Goal: Task Accomplishment & Management: Use online tool/utility

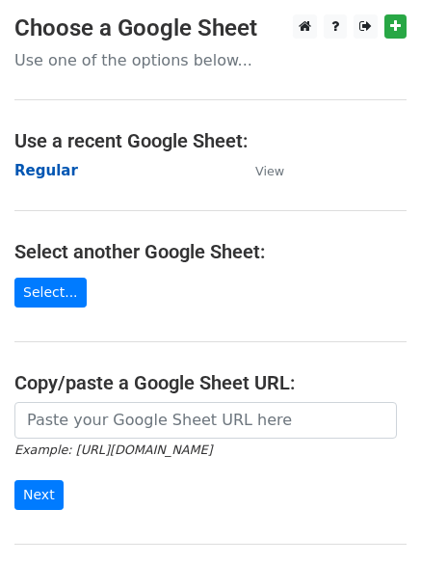
click at [47, 173] on strong "Regular" at bounding box center [46, 170] width 64 height 17
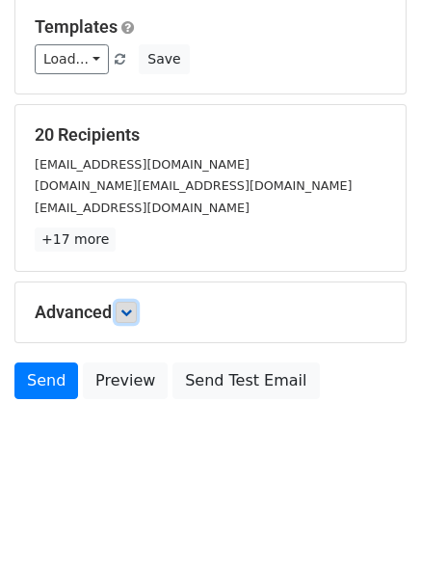
click at [131, 308] on icon at bounding box center [126, 312] width 12 height 12
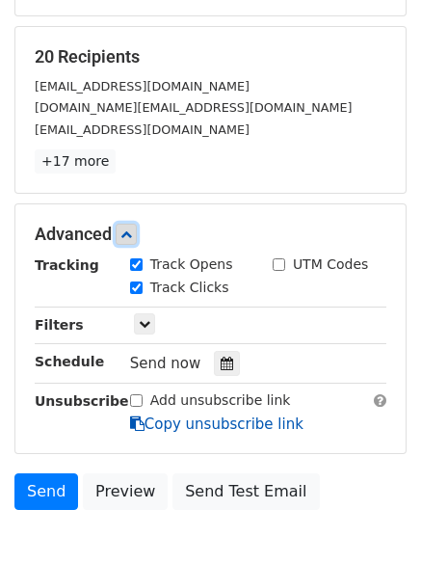
scroll to position [373, 0]
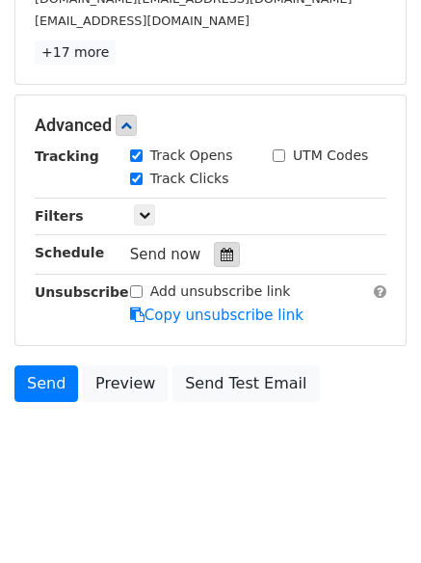
click at [221, 259] on icon at bounding box center [227, 254] width 13 height 13
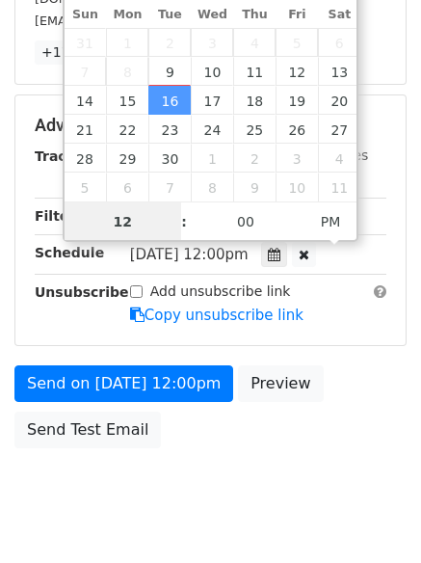
scroll to position [1, 0]
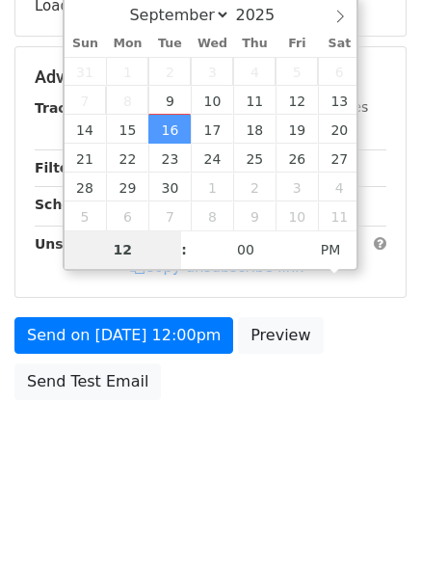
click at [171, 80] on span "2" at bounding box center [169, 71] width 42 height 29
type input "2025-09-09 13:43"
type input "01"
type input "43"
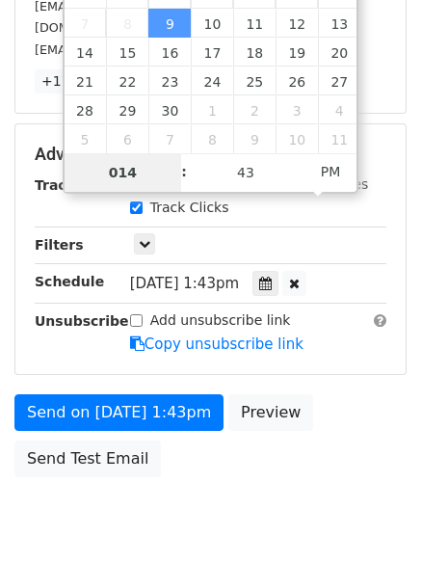
scroll to position [373, 0]
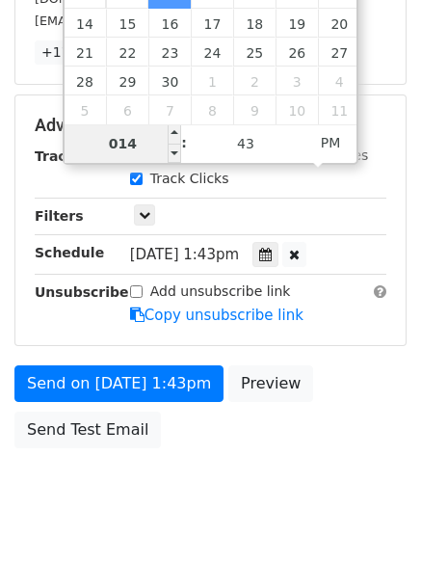
drag, startPoint x: 138, startPoint y: 142, endPoint x: 111, endPoint y: 140, distance: 27.0
click at [113, 142] on input "014" at bounding box center [124, 143] width 118 height 39
type input "4"
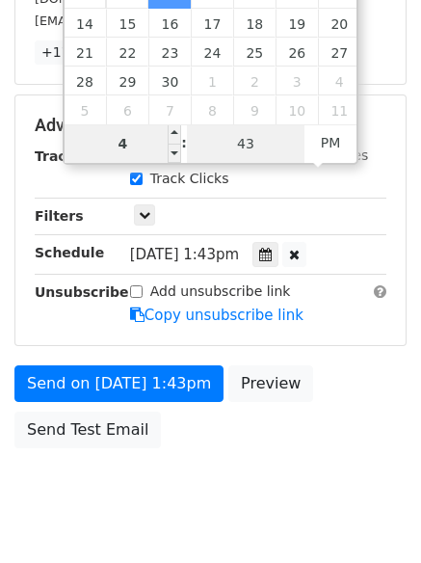
type input "2025-09-09 16:43"
type input "04"
type input "1"
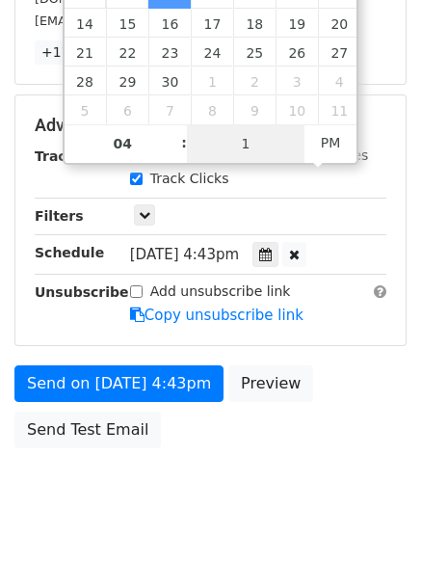
scroll to position [344, 0]
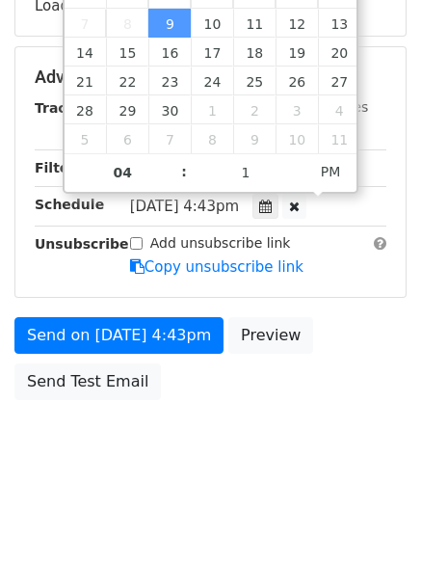
type input "2025-09-09 16:01"
click at [164, 479] on body "New Campaign Daily emails left: 50 Google Sheet: Regular Variables Copy/paste..…" at bounding box center [210, 79] width 421 height 816
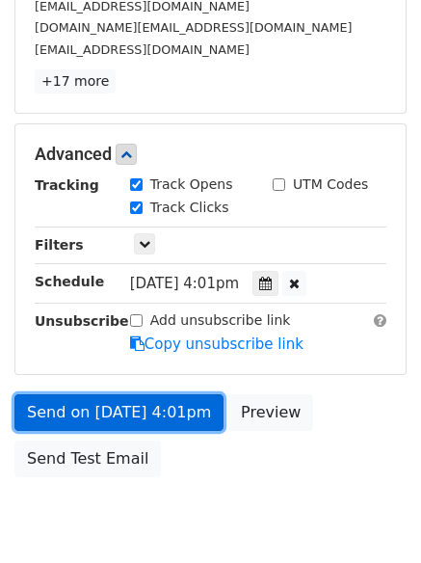
click at [119, 407] on link "Send on Sep 9 at 4:01pm" at bounding box center [118, 412] width 209 height 37
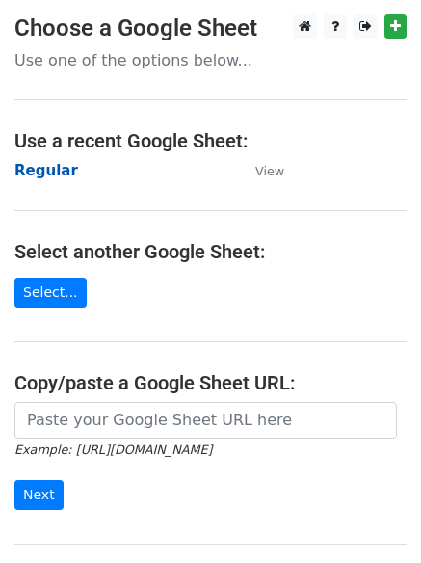
click at [40, 173] on strong "Regular" at bounding box center [46, 170] width 64 height 17
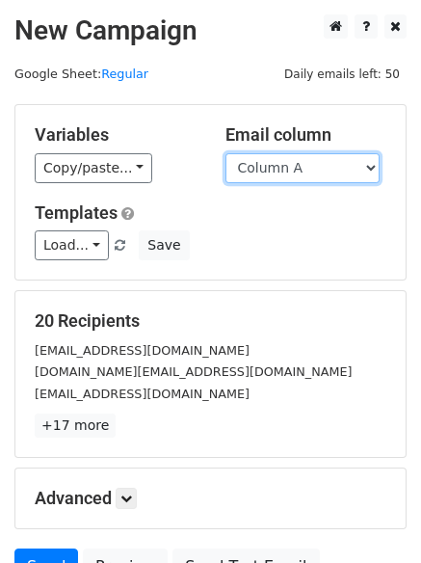
click at [302, 166] on select "Column A Column B Column C Column D Column E" at bounding box center [302, 168] width 154 height 30
select select "Column B"
click at [225, 153] on select "Column A Column B Column C Column D Column E" at bounding box center [302, 168] width 154 height 30
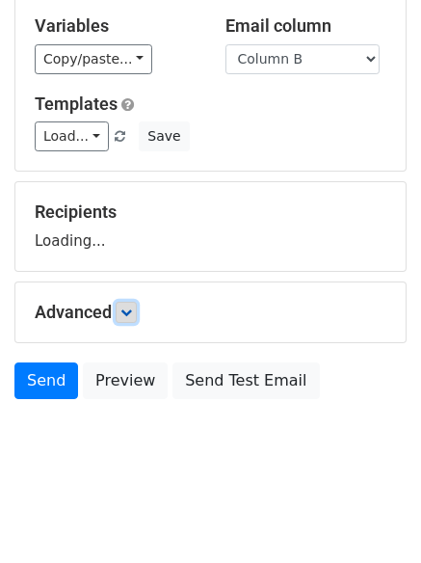
click at [130, 309] on icon at bounding box center [126, 312] width 12 height 12
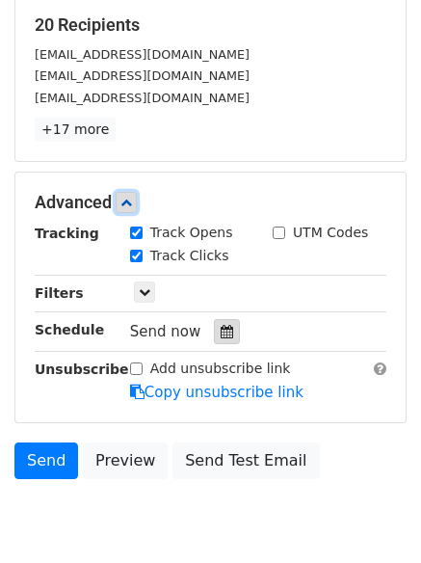
scroll to position [298, 0]
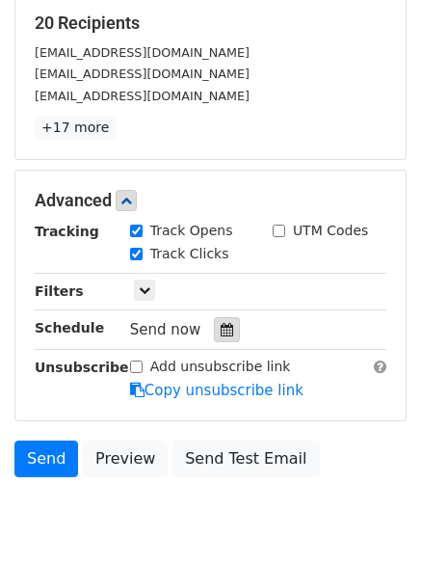
click at [221, 327] on icon at bounding box center [227, 329] width 13 height 13
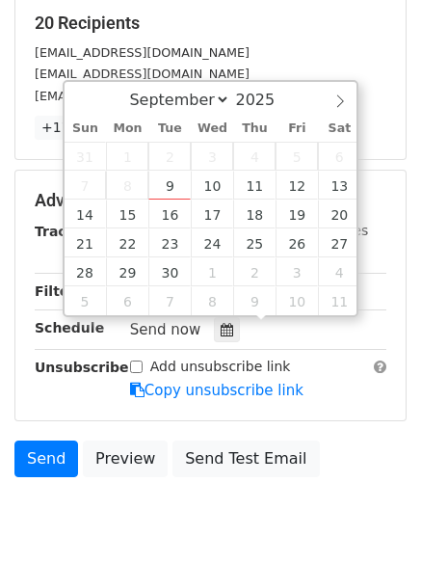
click at [212, 165] on span "3" at bounding box center [212, 156] width 42 height 29
type input "2025-09-10 12:00"
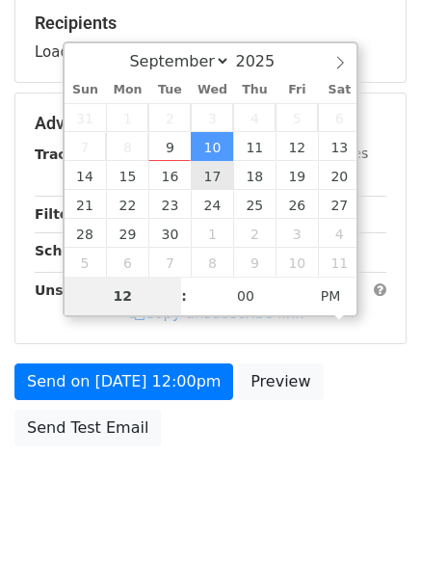
type input "5"
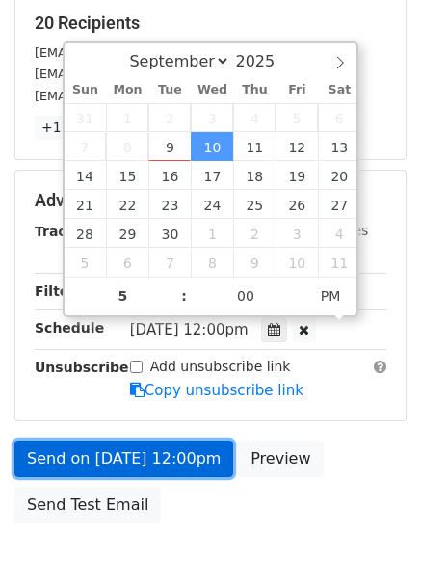
type input "2025-09-10 17:00"
click at [142, 464] on link "Send on Sep 10 at 12:00pm" at bounding box center [123, 458] width 219 height 37
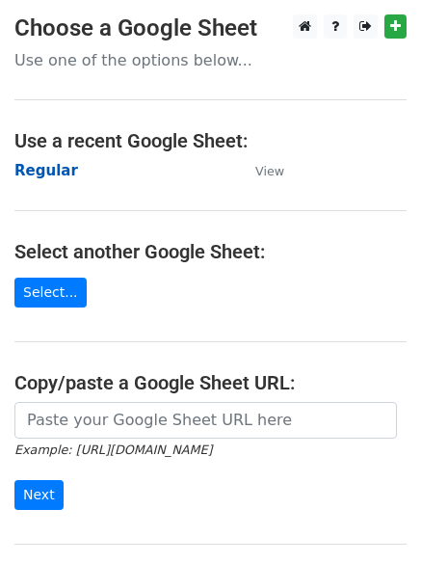
click at [35, 171] on strong "Regular" at bounding box center [46, 170] width 64 height 17
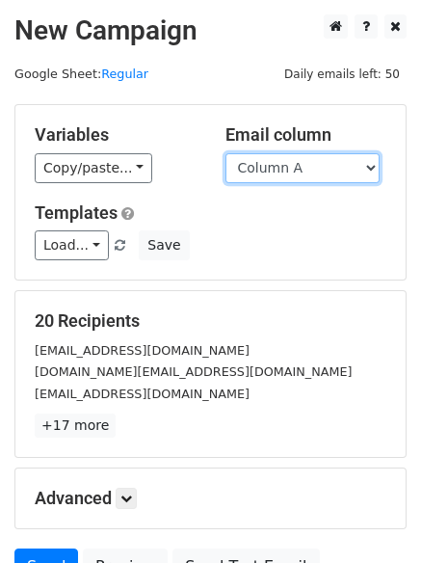
click at [283, 163] on select "Column A Column B Column C Column D Column E" at bounding box center [302, 168] width 154 height 30
select select "Column C"
click at [225, 153] on select "Column A Column B Column C Column D Column E" at bounding box center [302, 168] width 154 height 30
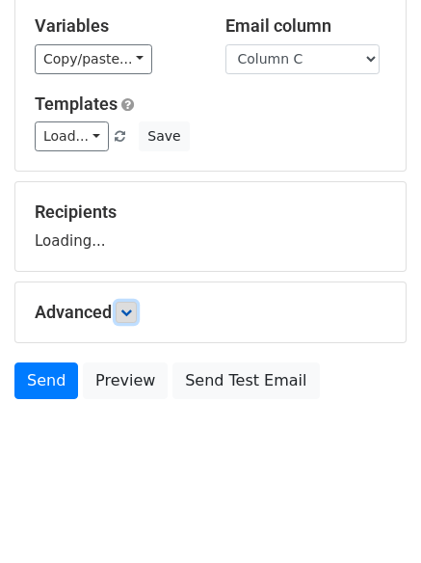
click at [132, 309] on icon at bounding box center [126, 312] width 12 height 12
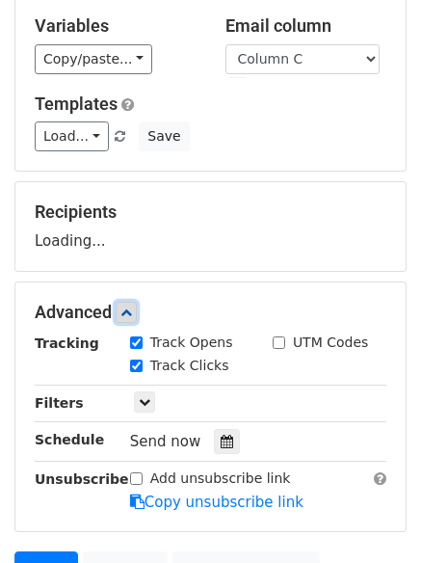
scroll to position [297, 0]
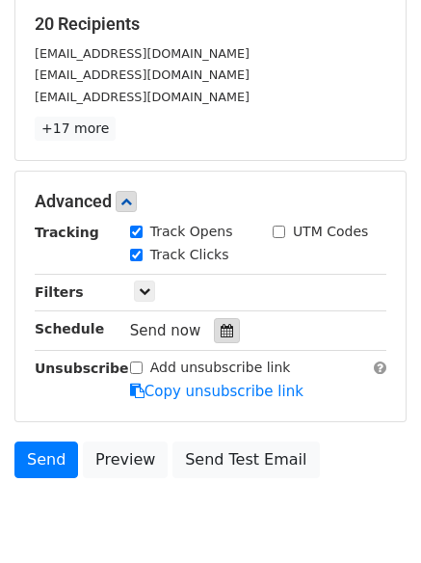
click at [221, 333] on icon at bounding box center [227, 330] width 13 height 13
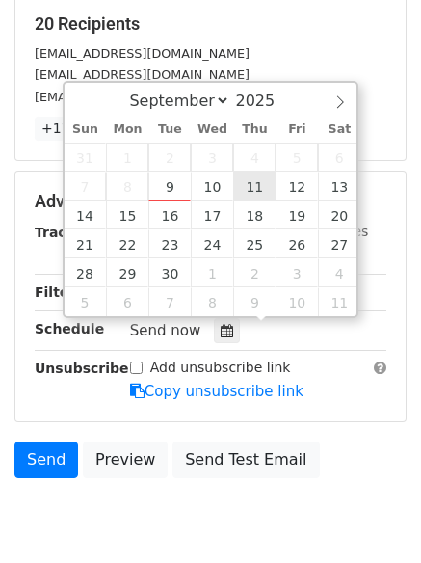
type input "2025-09-11 12:00"
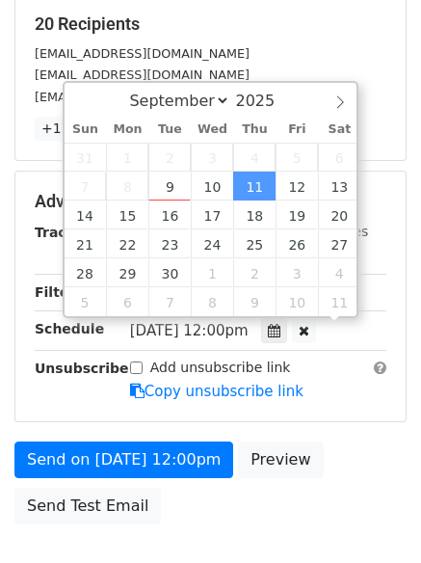
scroll to position [1, 0]
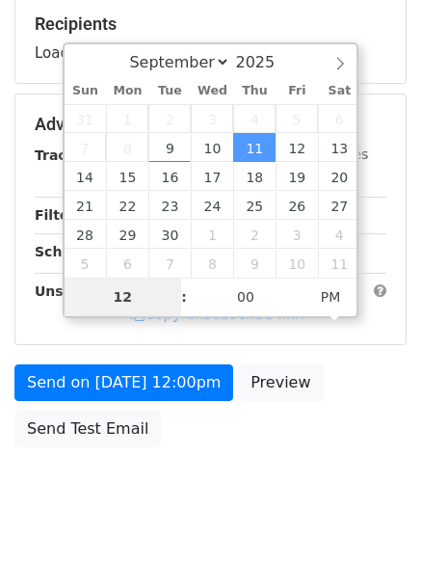
type input "6"
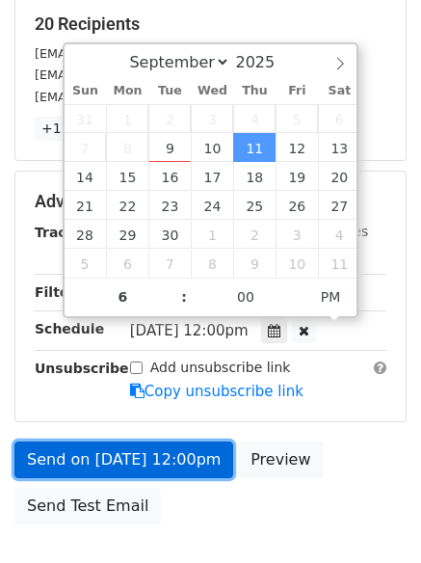
type input "2025-09-11 18:00"
click at [171, 462] on link "Send on Sep 11 at 12:00pm" at bounding box center [123, 459] width 219 height 37
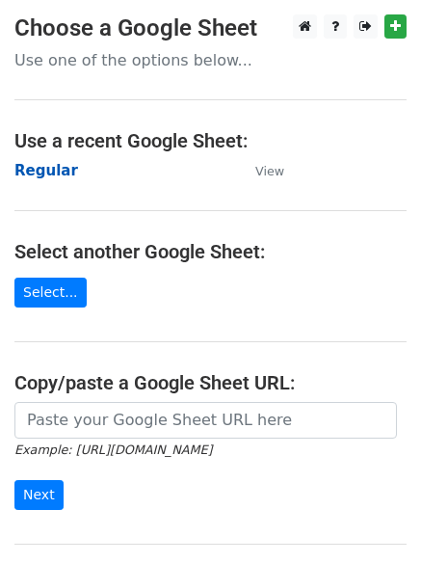
click at [29, 171] on strong "Regular" at bounding box center [46, 170] width 64 height 17
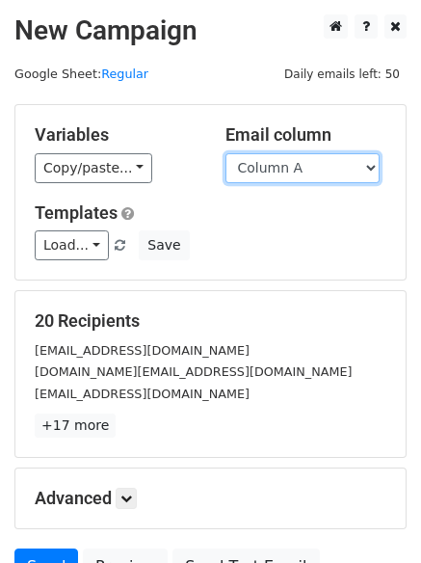
drag, startPoint x: 0, startPoint y: 0, endPoint x: 313, endPoint y: 170, distance: 356.0
click at [314, 170] on select "Column A Column B Column C Column D Column E" at bounding box center [302, 168] width 154 height 30
select select "Column D"
click at [225, 153] on select "Column A Column B Column C Column D Column E" at bounding box center [302, 168] width 154 height 30
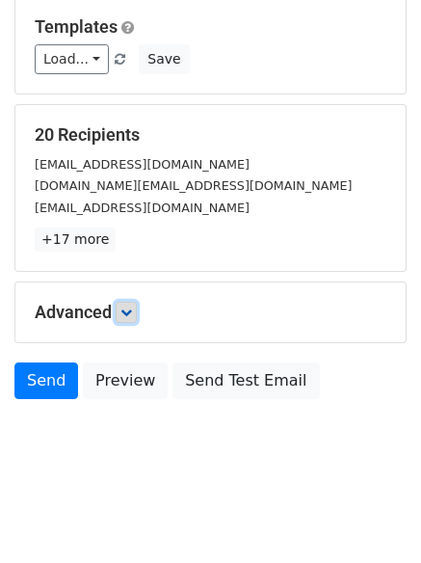
click at [121, 314] on link at bounding box center [126, 312] width 21 height 21
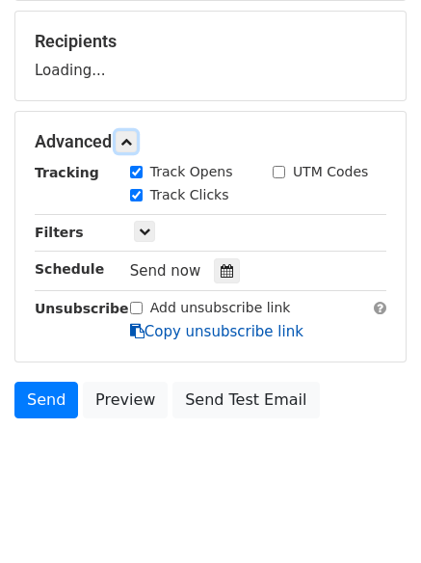
scroll to position [296, 0]
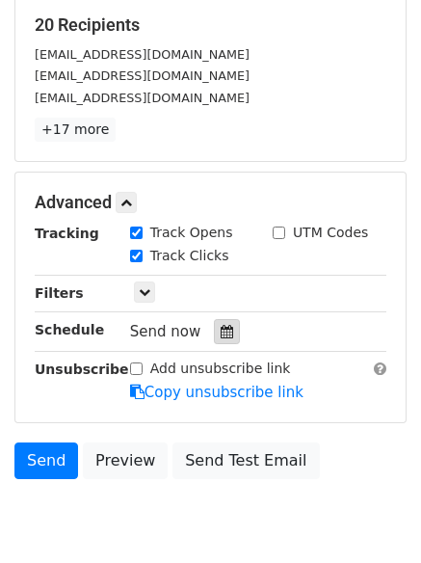
click at [215, 324] on div at bounding box center [227, 331] width 26 height 25
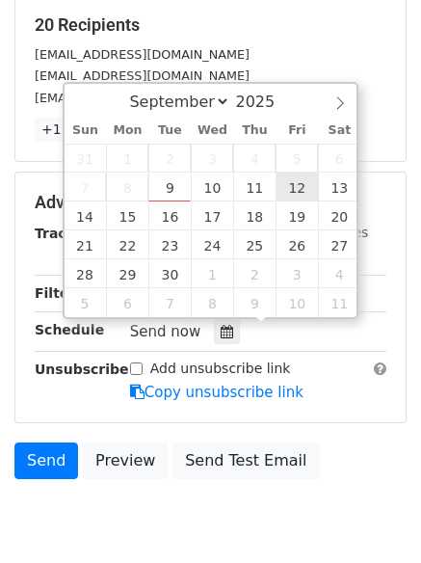
type input "[DATE] 12:00"
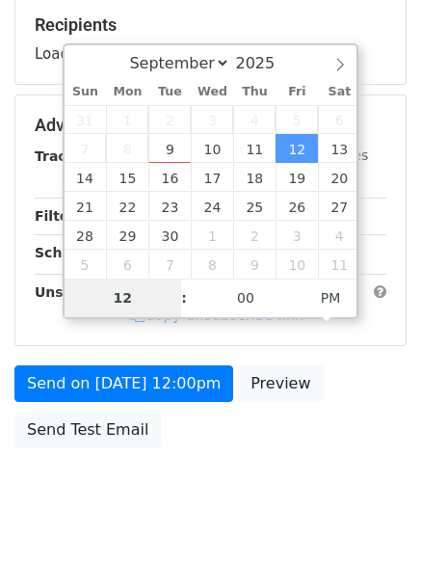
type input "7"
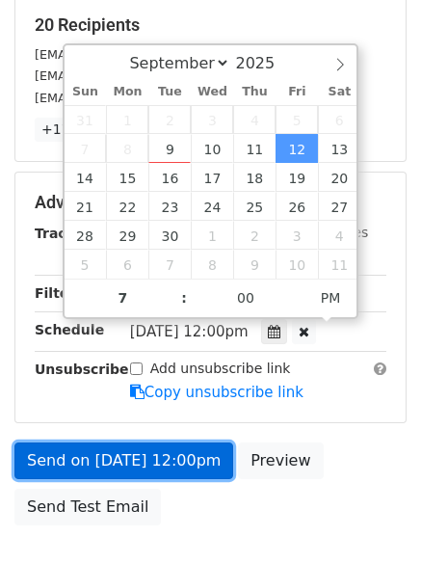
type input "[DATE] 19:00"
click at [161, 459] on link "Send on [DATE] 12:00pm" at bounding box center [123, 460] width 219 height 37
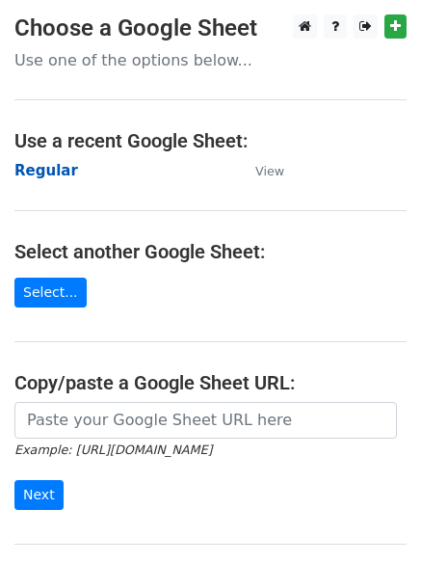
click at [55, 176] on strong "Regular" at bounding box center [46, 170] width 64 height 17
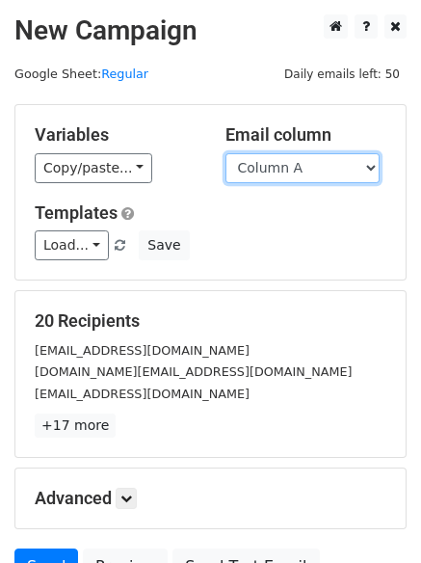
drag, startPoint x: 0, startPoint y: 0, endPoint x: 355, endPoint y: 173, distance: 395.5
click at [355, 173] on select "Column A Column B Column C Column D Column E" at bounding box center [302, 168] width 154 height 30
select select "Column E"
click at [225, 153] on select "Column A Column B Column C Column D Column E" at bounding box center [302, 168] width 154 height 30
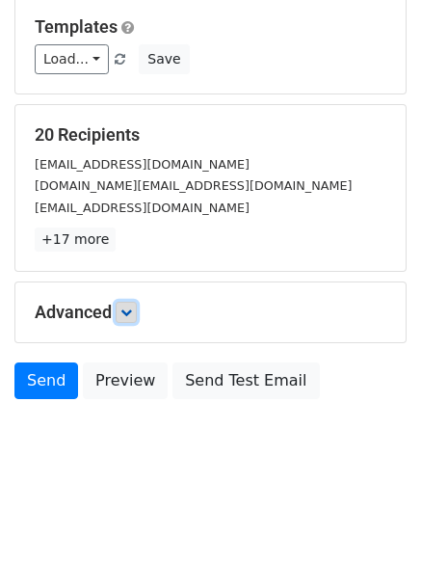
click at [122, 318] on link at bounding box center [126, 312] width 21 height 21
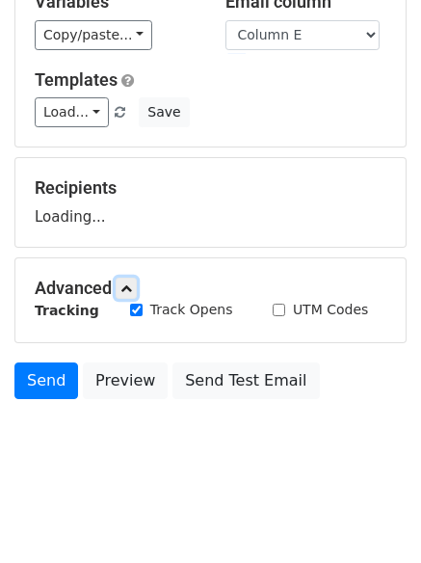
scroll to position [186, 0]
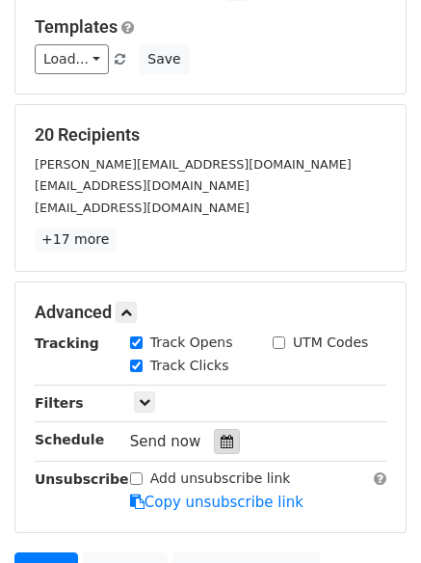
click at [215, 370] on label "Track Clicks" at bounding box center [189, 365] width 79 height 20
click at [143, 370] on input "Track Clicks" at bounding box center [136, 365] width 13 height 13
click at [175, 365] on label "Track Clicks" at bounding box center [189, 365] width 79 height 20
click at [143, 365] on input "Track Clicks" at bounding box center [136, 365] width 13 height 13
checkbox input "true"
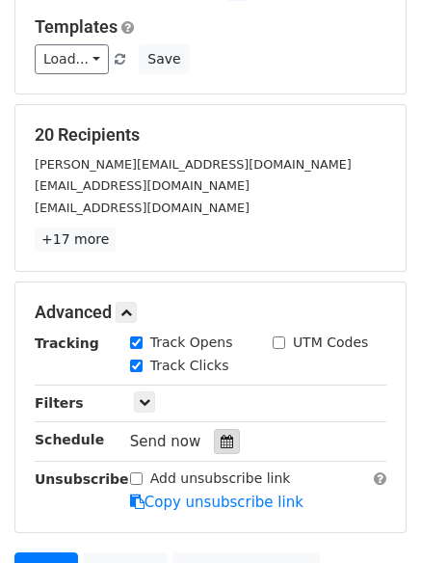
click at [221, 441] on icon at bounding box center [227, 440] width 13 height 13
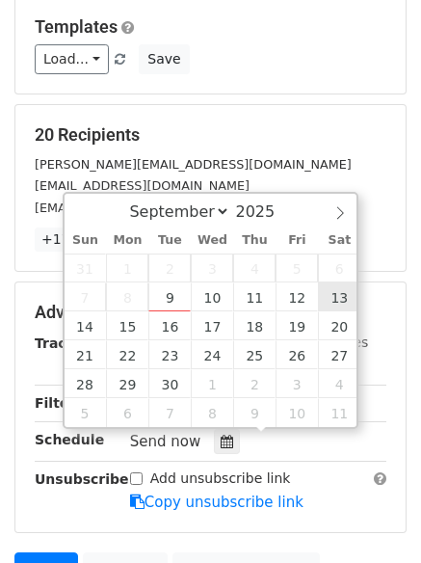
type input "[DATE] 12:00"
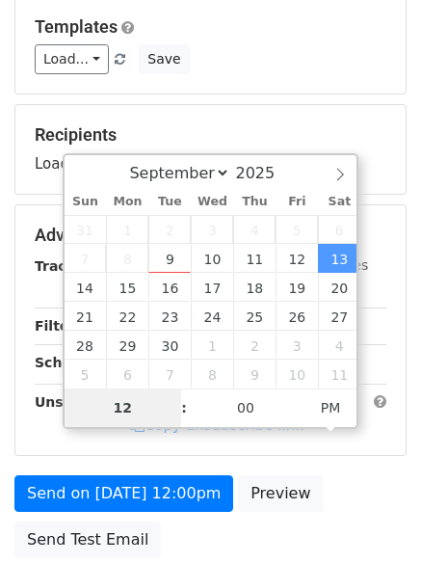
type input "8"
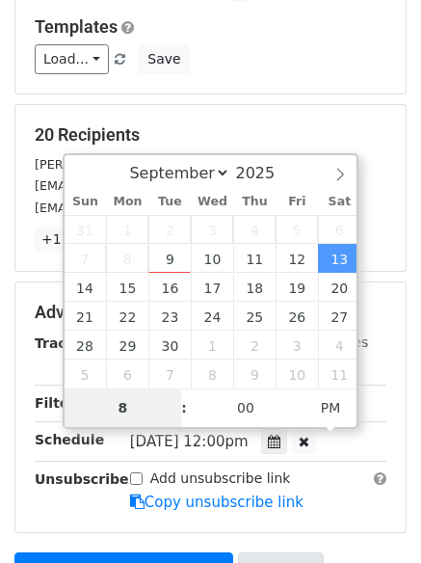
scroll to position [421, 0]
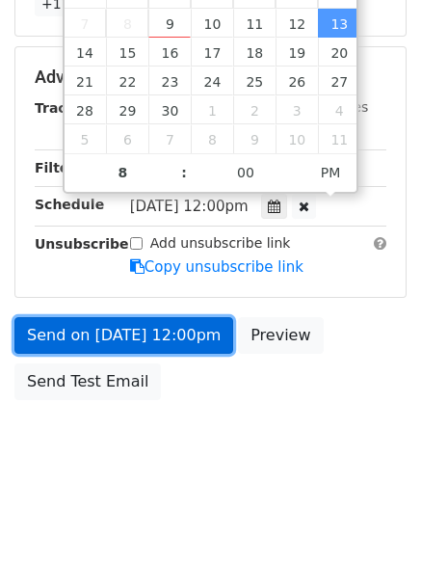
type input "[DATE] 20:00"
click at [134, 339] on link "Send on [DATE] 12:00pm" at bounding box center [123, 335] width 219 height 37
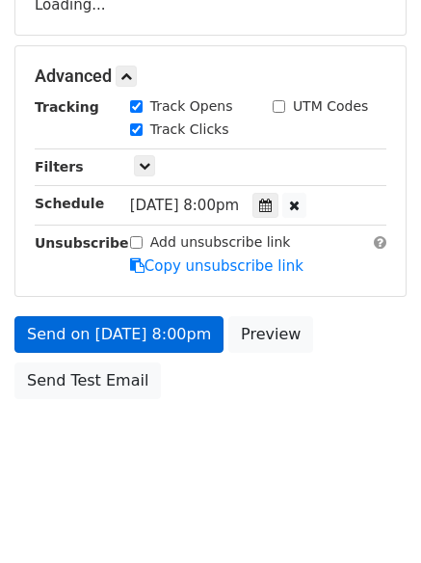
scroll to position [344, 0]
